Goal: Download file/media

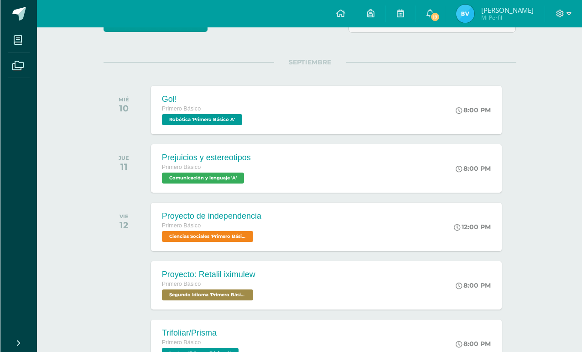
scroll to position [96, 0]
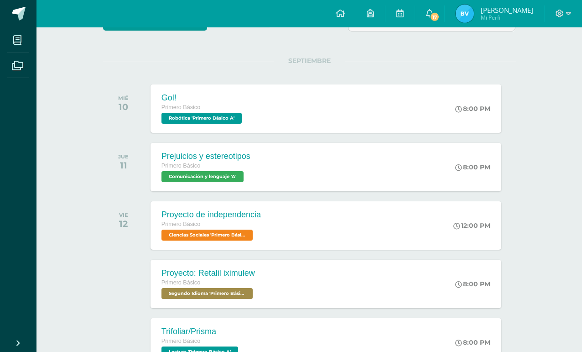
click at [184, 187] on div "Prejuicios y estereotipos Primero Básico Comunicación y lenguaje 'A'" at bounding box center [206, 167] width 111 height 48
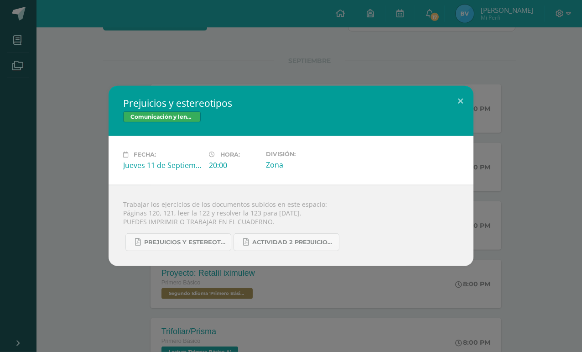
click at [103, 210] on div "Prejuicios y estereotipos Comunicación y lenguaje Fecha: [DATE] Hora: 20:00 Div…" at bounding box center [291, 176] width 575 height 180
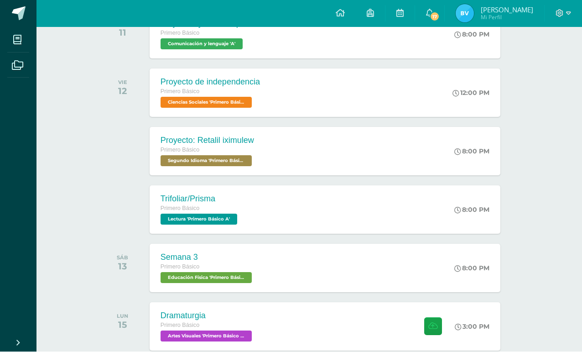
scroll to position [228, 1]
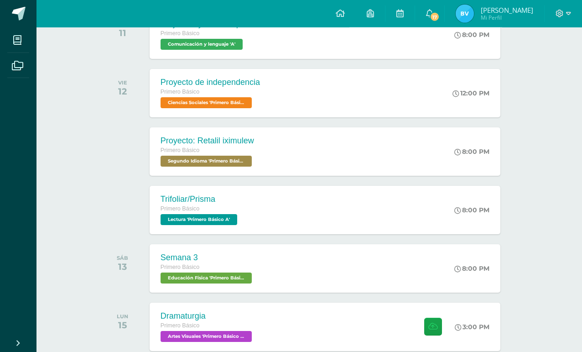
click at [168, 202] on div "Trifoliar/Prisma" at bounding box center [200, 199] width 79 height 10
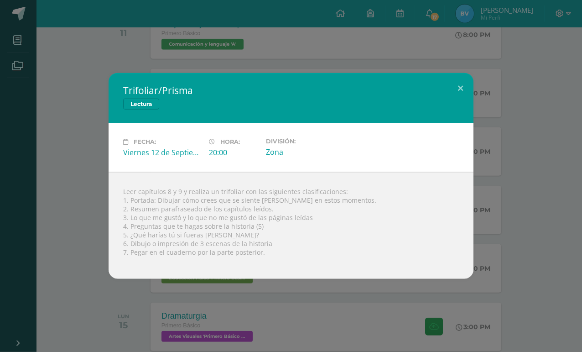
click at [53, 94] on div "Trifoliar/Prisma Lectura Fecha: [DATE] Hora: 20:00 División: Zona" at bounding box center [291, 176] width 575 height 206
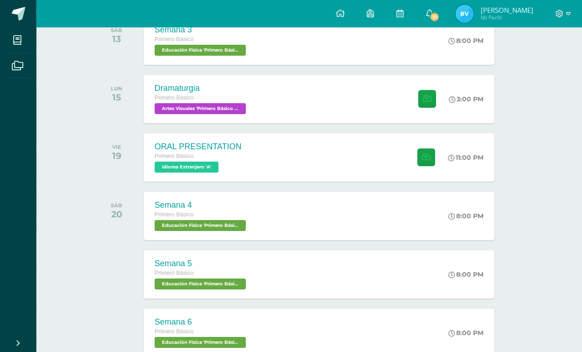
scroll to position [456, 7]
click at [172, 148] on div "ORAL PRESENTATION" at bounding box center [197, 147] width 87 height 10
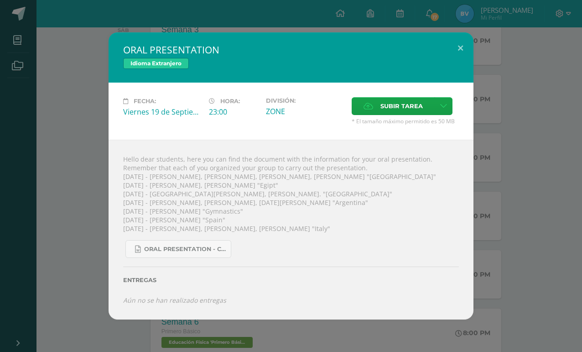
click at [73, 155] on div "ORAL PRESENTATION Idioma Extranjero Fecha: [DATE] Hora: 23:00 División: Subir t…" at bounding box center [291, 175] width 575 height 287
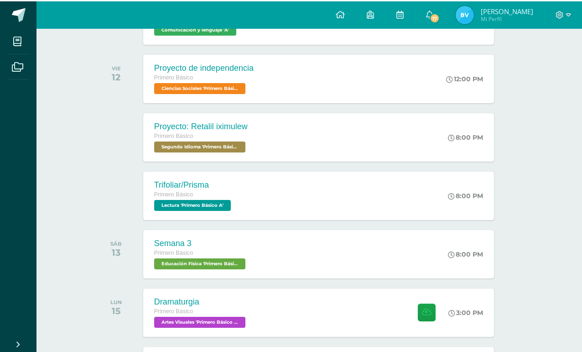
click at [159, 196] on span "Primero Básico" at bounding box center [173, 193] width 39 height 6
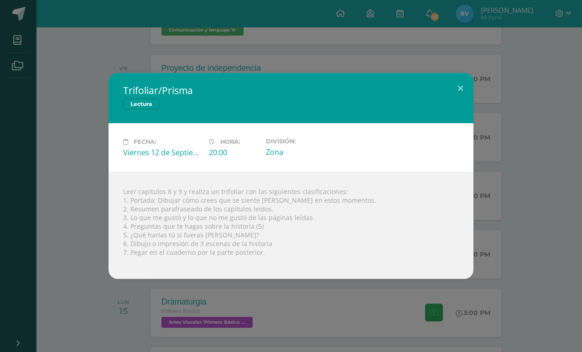
click at [31, 73] on div "Trifoliar/Prisma Lectura Fecha: [DATE] Hora: 20:00 División: Zona" at bounding box center [291, 176] width 575 height 206
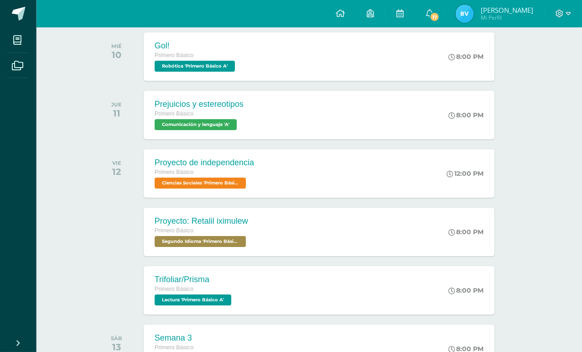
scroll to position [148, 7]
click at [154, 113] on span "Primero Básico" at bounding box center [173, 113] width 39 height 6
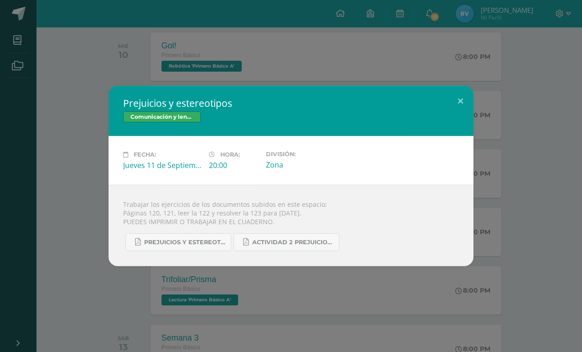
click at [160, 251] on link "Prejuicios y estereotipos 1ro. Bás..pdf" at bounding box center [179, 242] width 106 height 18
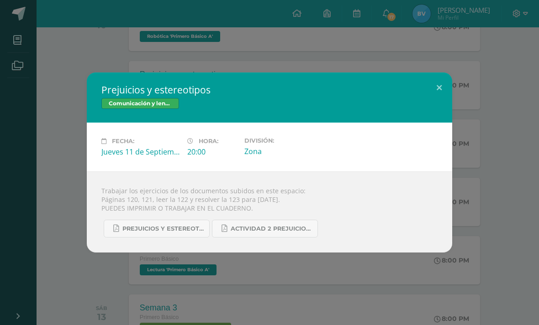
click at [267, 231] on span "Actividad 2 Prejuicios y estereotipos.pdf" at bounding box center [272, 229] width 82 height 7
click at [247, 220] on div "Prejuicios y estereotipos 1ro. Bás..pdf Actividad 2 Prejuicios y estereotipos.p…" at bounding box center [269, 225] width 336 height 25
click at [246, 231] on span "Actividad 2 Prejuicios y estereotipos.pdf" at bounding box center [272, 229] width 82 height 7
click at [58, 106] on div "Prejuicios y estereotipos Comunicación y lenguaje Fecha: [DATE] Hora: 20:00 Div…" at bounding box center [269, 163] width 531 height 180
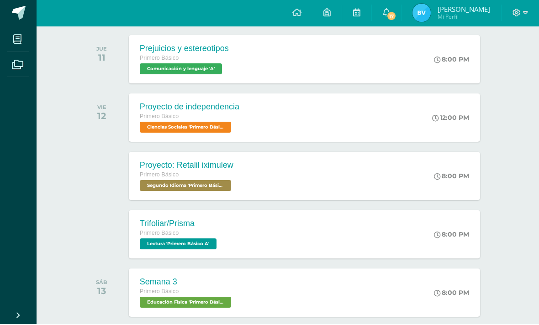
scroll to position [204, 0]
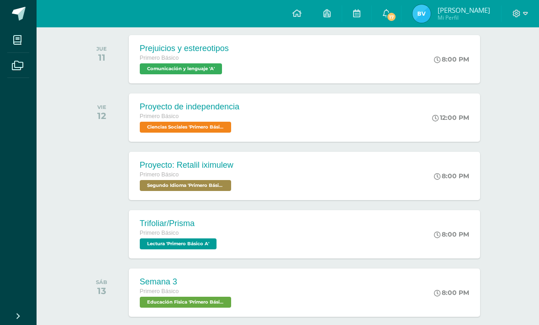
click at [152, 123] on span "Ciencias Sociales 'Primero Básico A'" at bounding box center [185, 127] width 91 height 11
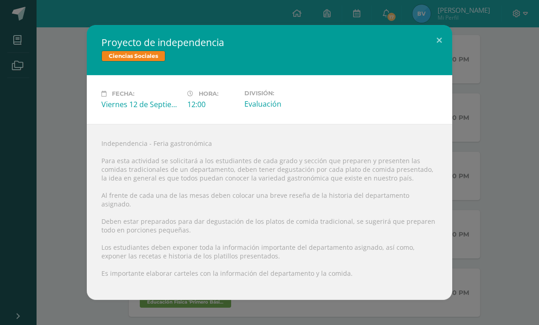
click at [50, 83] on div "Proyecto de independencia Ciencias Sociales Fecha: [DATE] Hora: 12:00 División:" at bounding box center [269, 162] width 531 height 275
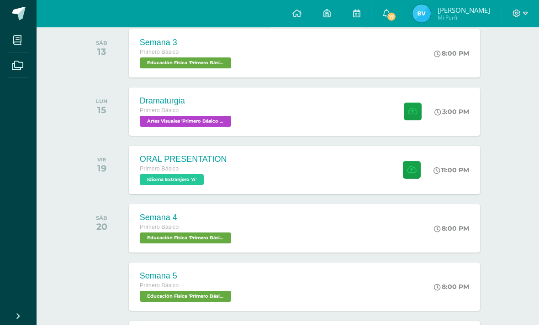
scroll to position [443, 0]
click at [137, 117] on div "Dramaturgia Primero Básico Artes Visuales 'Primero Básico A'" at bounding box center [186, 112] width 115 height 48
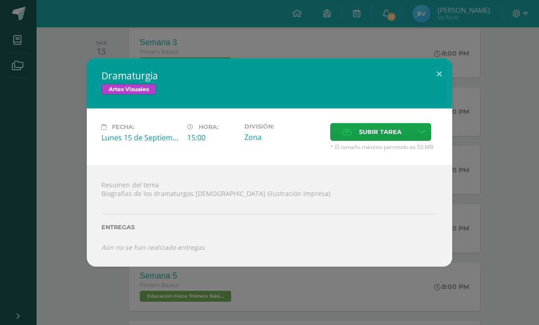
click at [44, 79] on div "Dramaturgia Artes Visuales Fecha: [DATE] Hora: 15:00 División: Zona" at bounding box center [269, 162] width 531 height 208
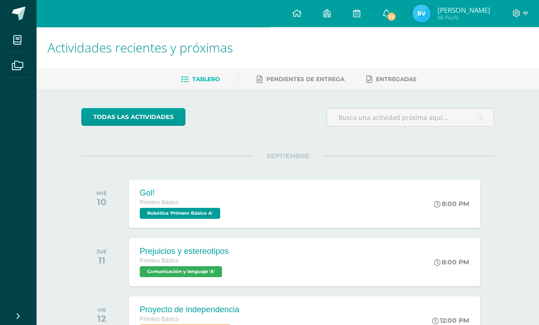
scroll to position [0, 0]
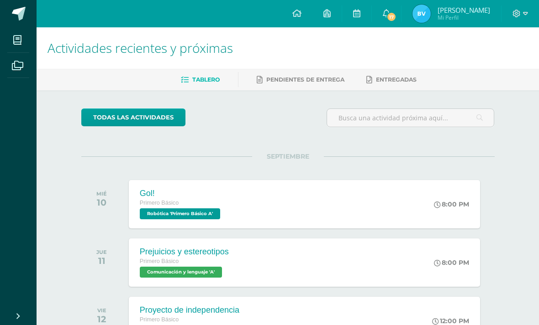
click at [385, 15] on icon at bounding box center [386, 13] width 7 height 8
click at [79, 18] on div "Configuración Cerrar sesión [PERSON_NAME] Mi Perfil 17 0 Mis accesos directos A…" at bounding box center [288, 13] width 502 height 27
click at [382, 11] on link "0" at bounding box center [386, 13] width 29 height 27
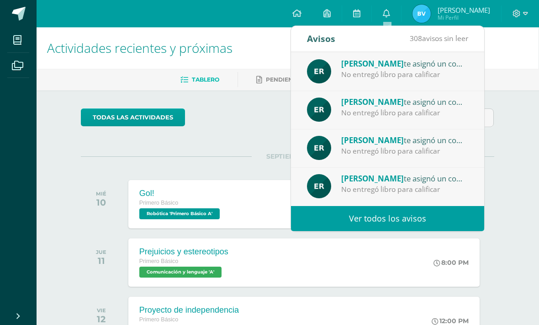
scroll to position [152, 0]
click at [247, 69] on div "Tablero Pendientes de entrega Entregadas" at bounding box center [298, 79] width 524 height 21
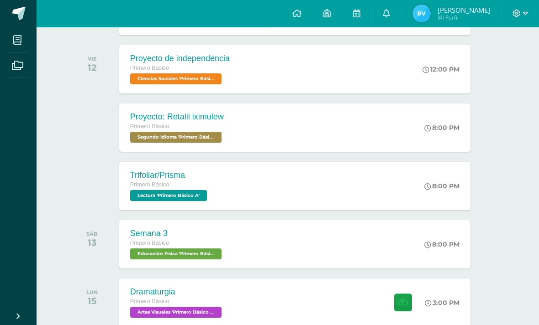
scroll to position [252, 10]
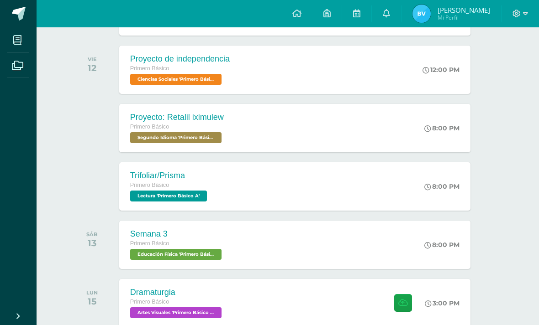
click at [138, 194] on span "Lectura 'Primero Básico A'" at bounding box center [168, 196] width 77 height 11
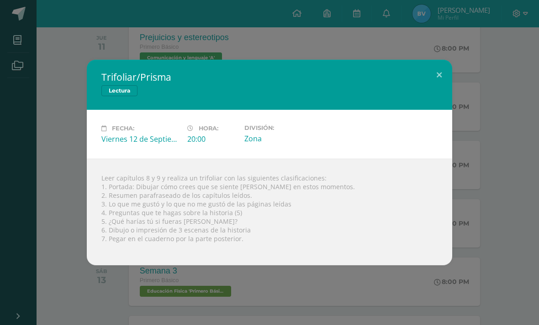
click at [433, 68] on button at bounding box center [439, 75] width 26 height 31
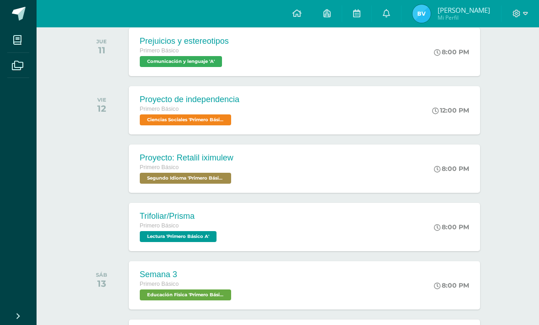
scroll to position [210, 10]
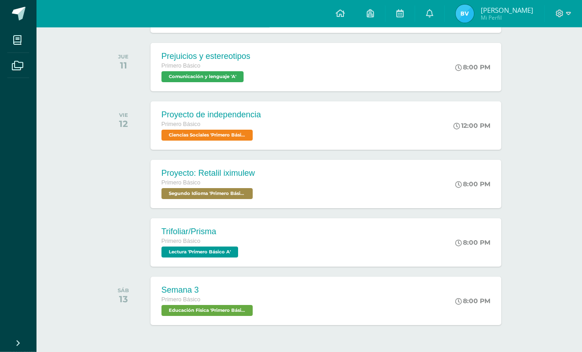
scroll to position [196, 0]
click at [433, 227] on div "Trifoliar/Prisma Primero Básico Lectura 'Primero Básico A' 8:00 PM Trifoliar/Pr…" at bounding box center [326, 242] width 351 height 48
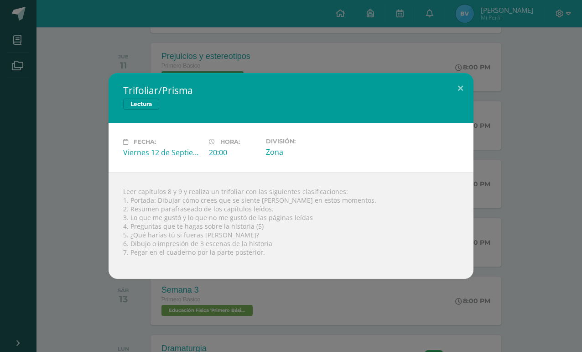
click at [457, 104] on button at bounding box center [461, 88] width 26 height 31
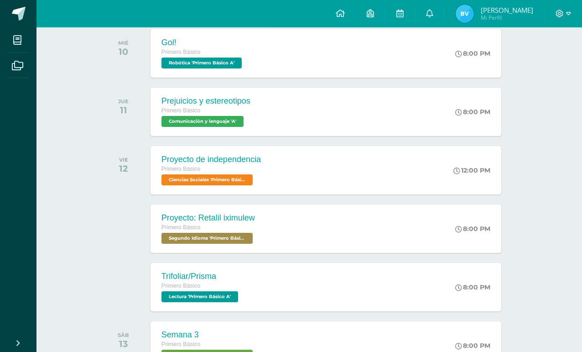
scroll to position [141, 0]
